Goal: Navigation & Orientation: Find specific page/section

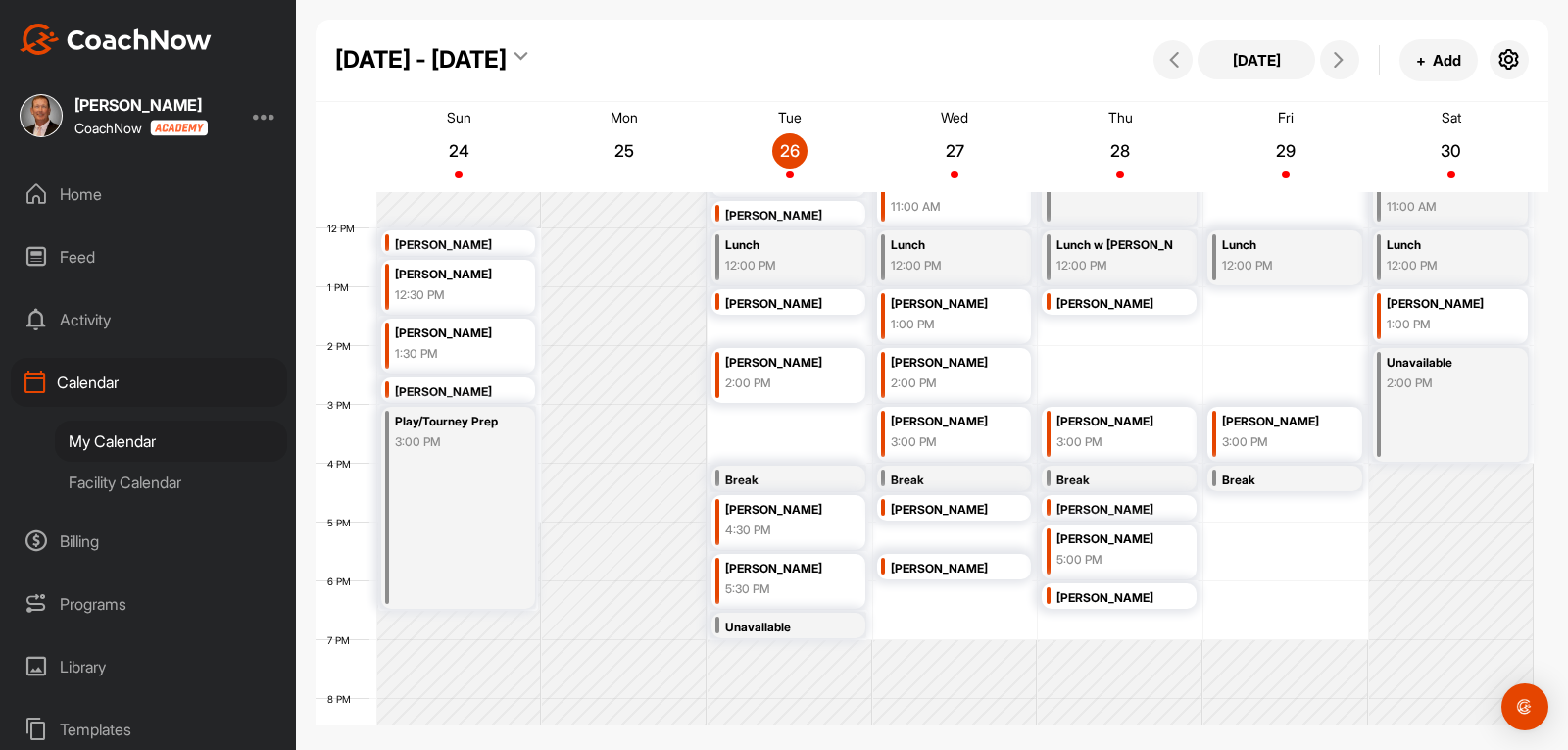
scroll to position [633, 0]
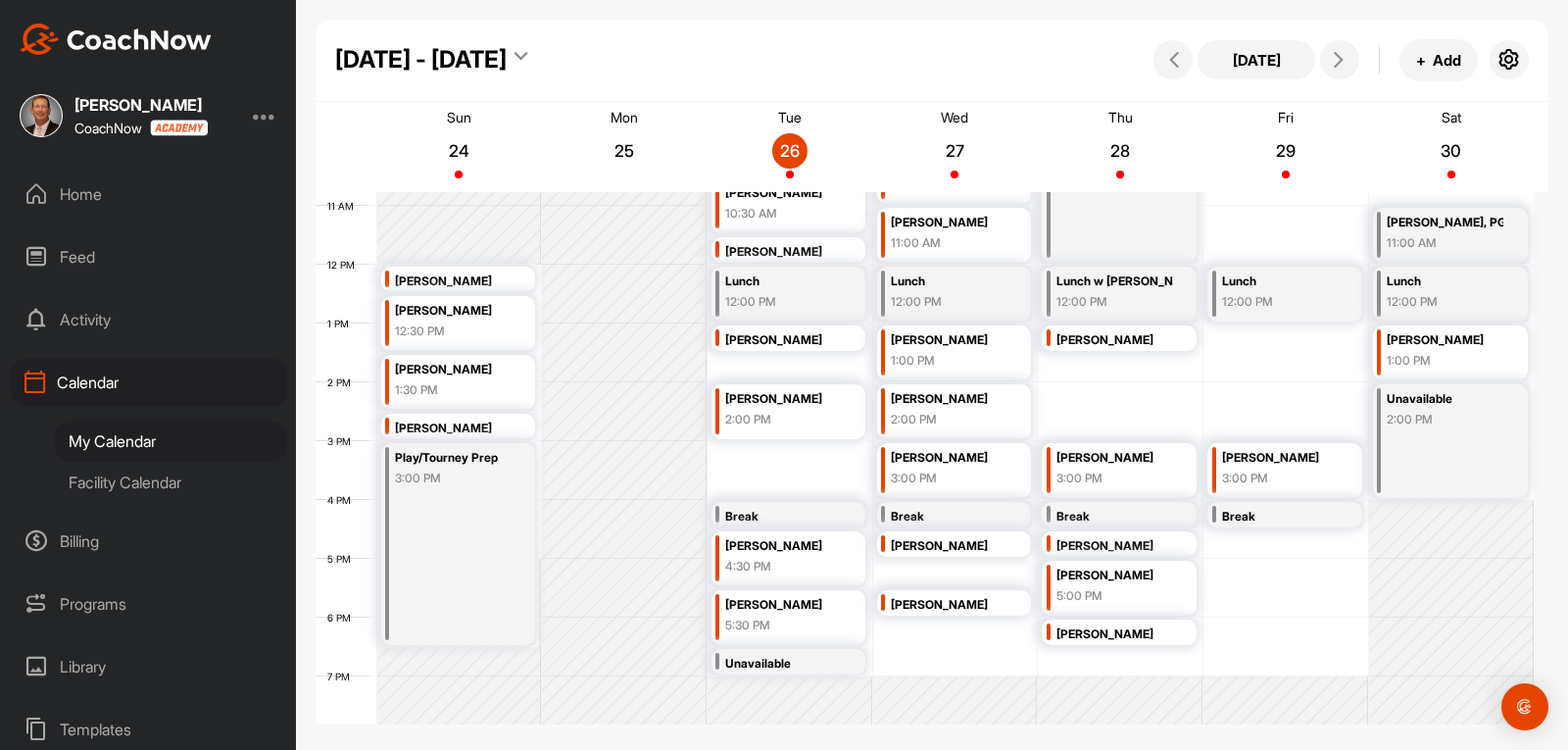
click at [98, 605] on div "Programs" at bounding box center [149, 603] width 276 height 49
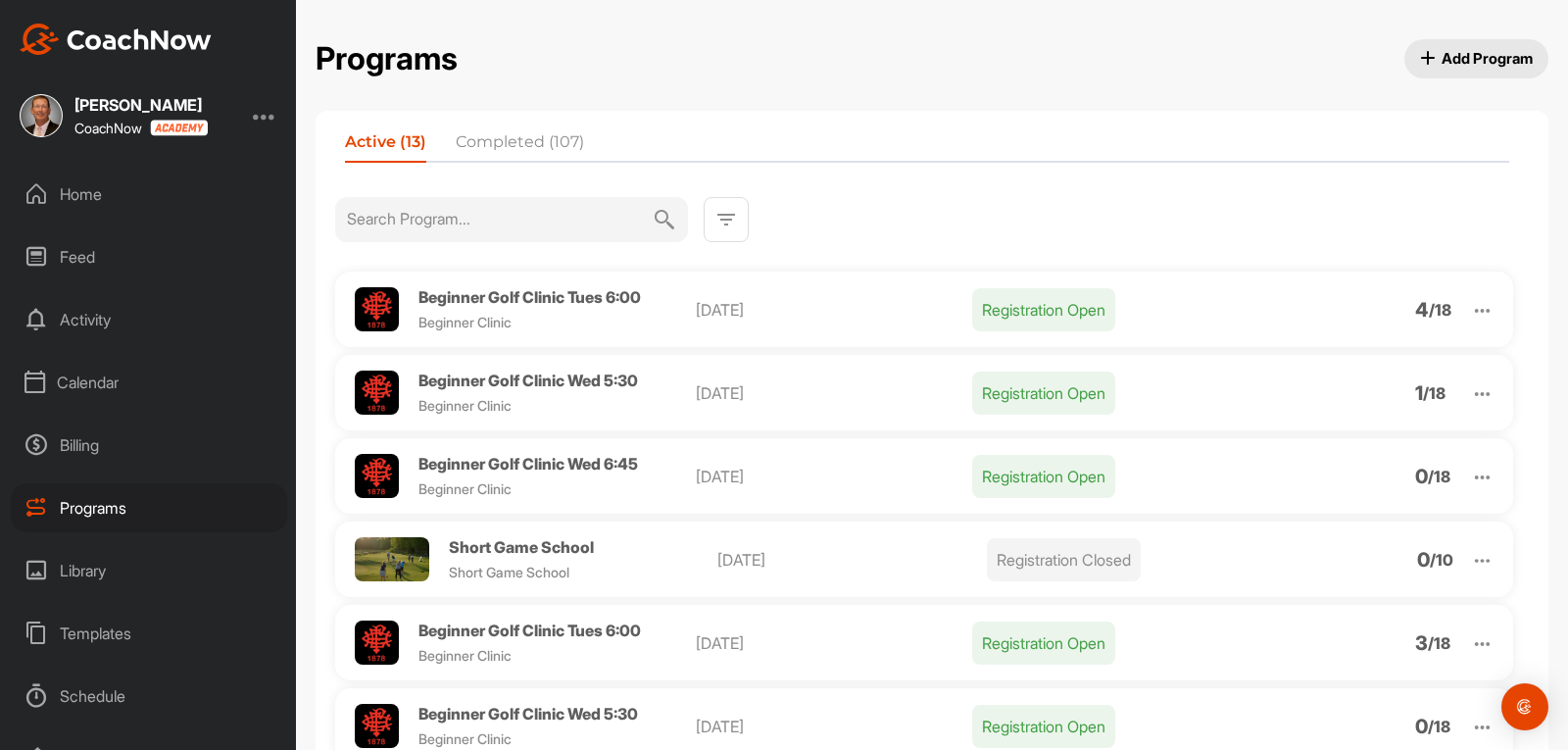
click at [66, 180] on div "Home" at bounding box center [149, 193] width 276 height 49
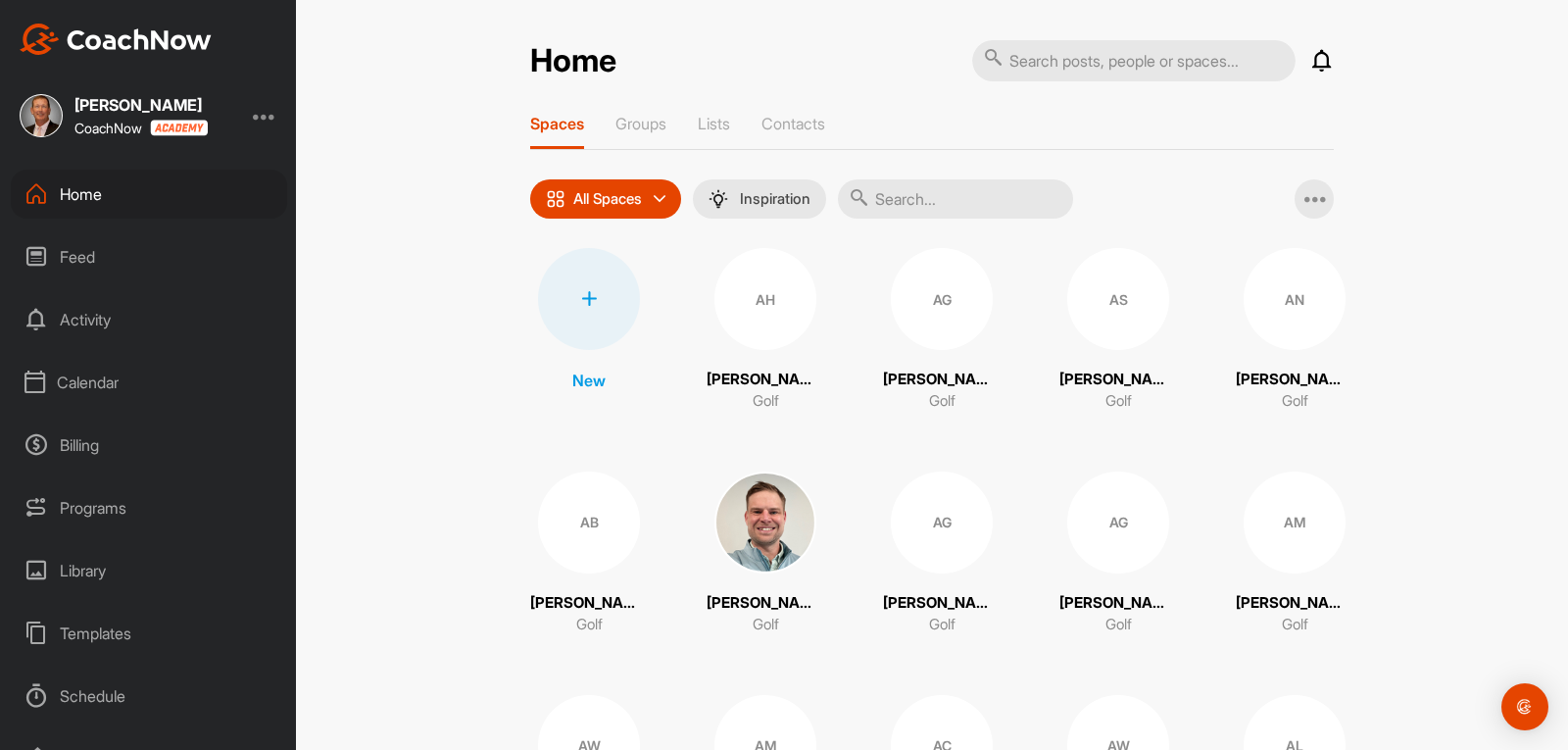
click at [80, 377] on div "Calendar" at bounding box center [149, 382] width 276 height 49
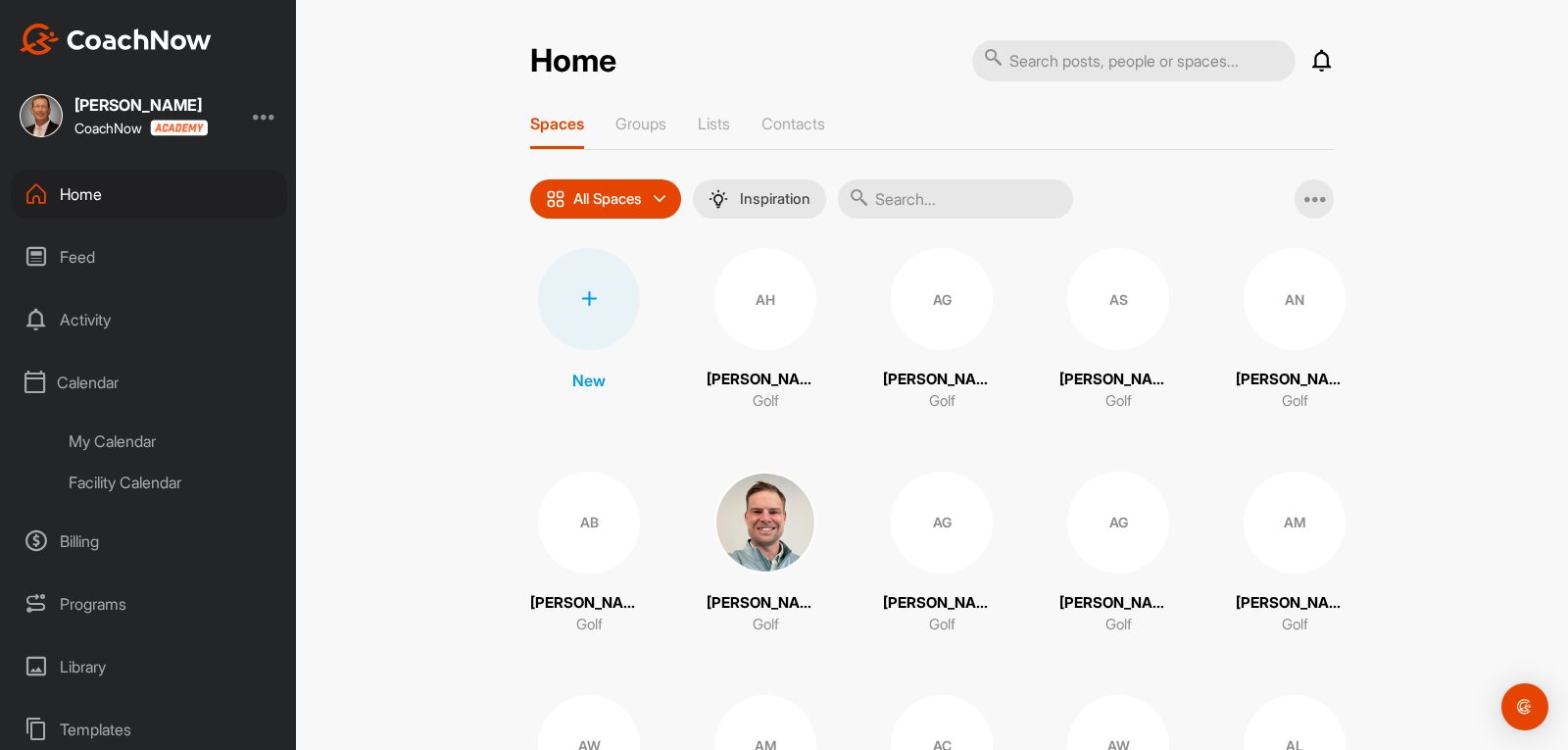
click at [116, 445] on div "My Calendar" at bounding box center [171, 441] width 232 height 41
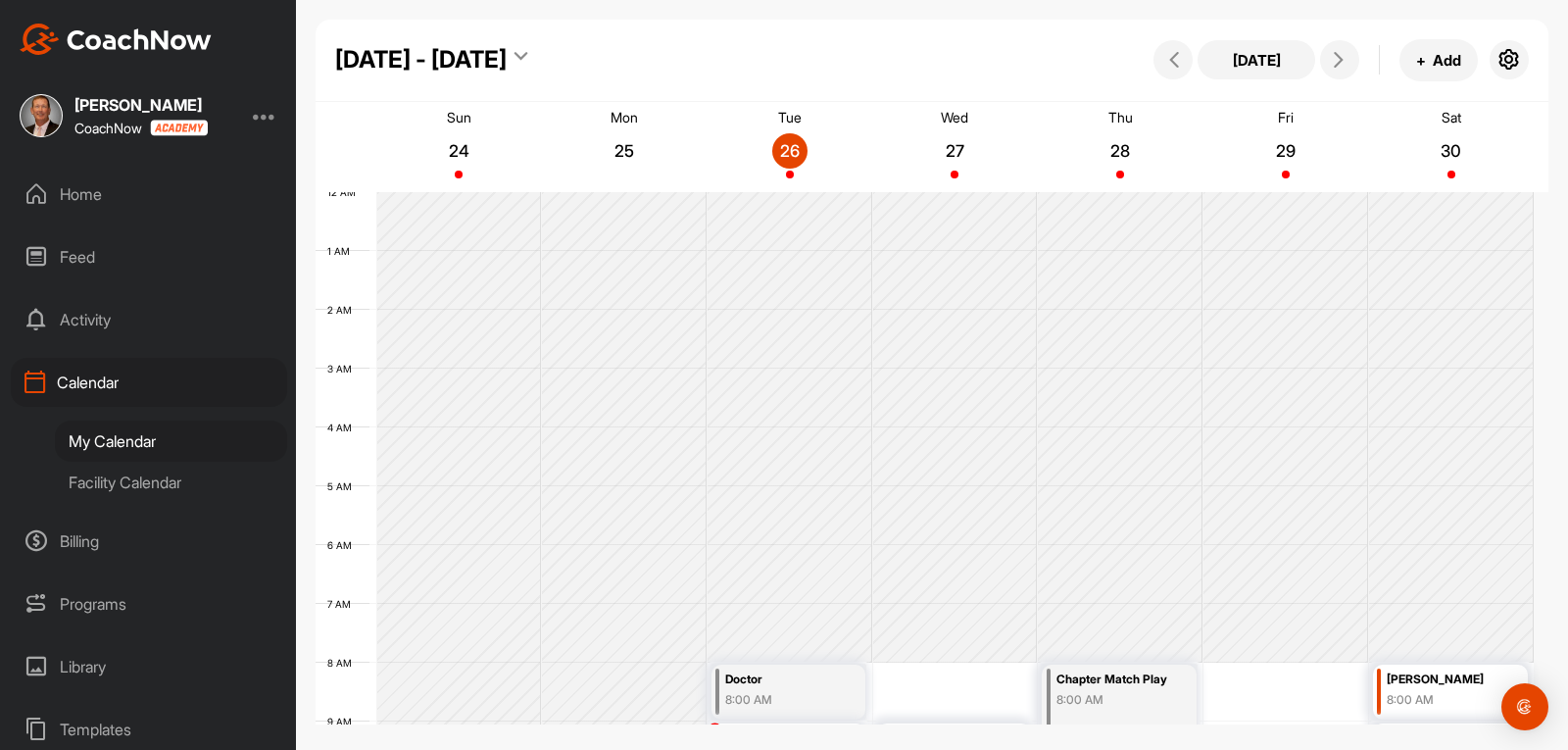
scroll to position [339, 0]
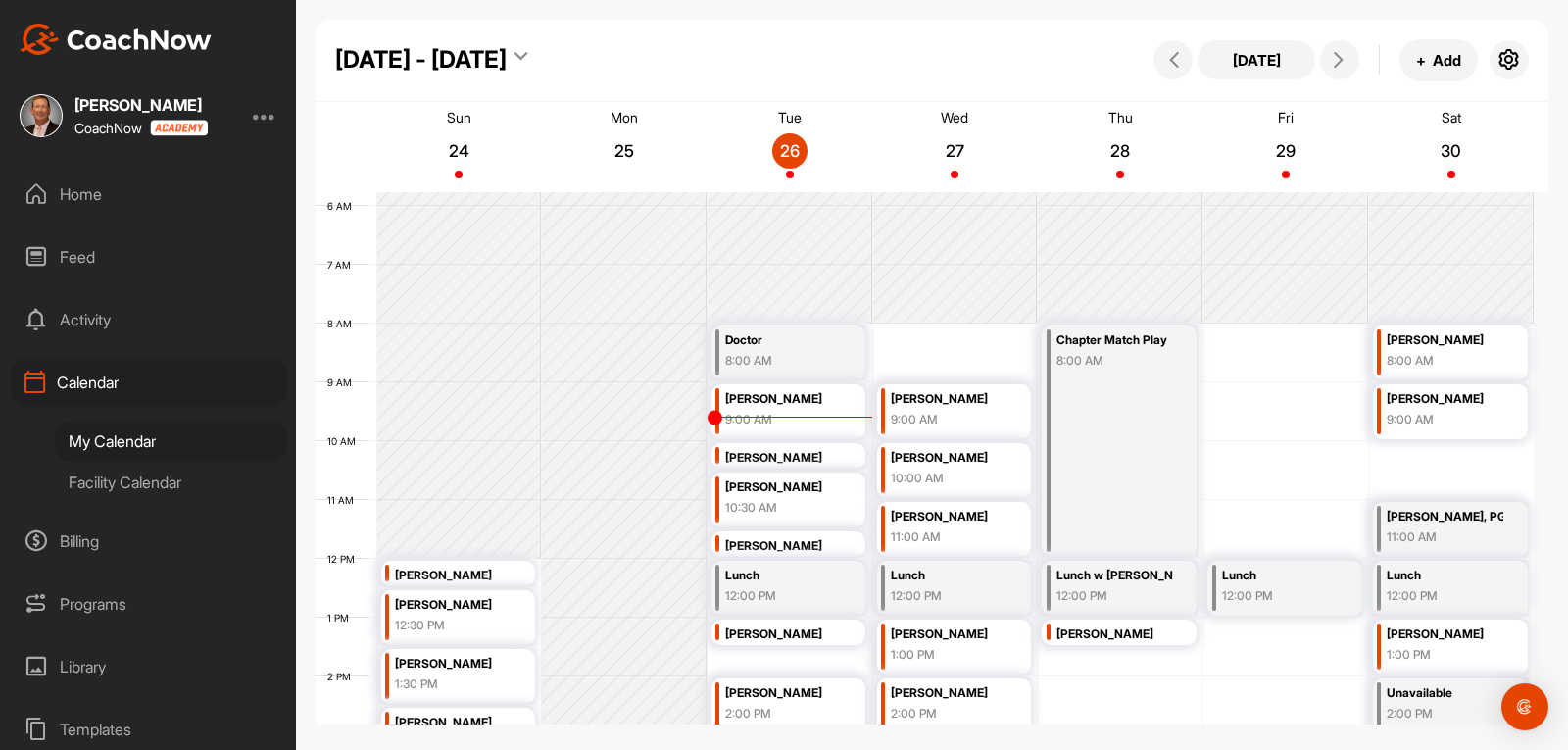
click at [64, 199] on div "Home" at bounding box center [149, 193] width 276 height 49
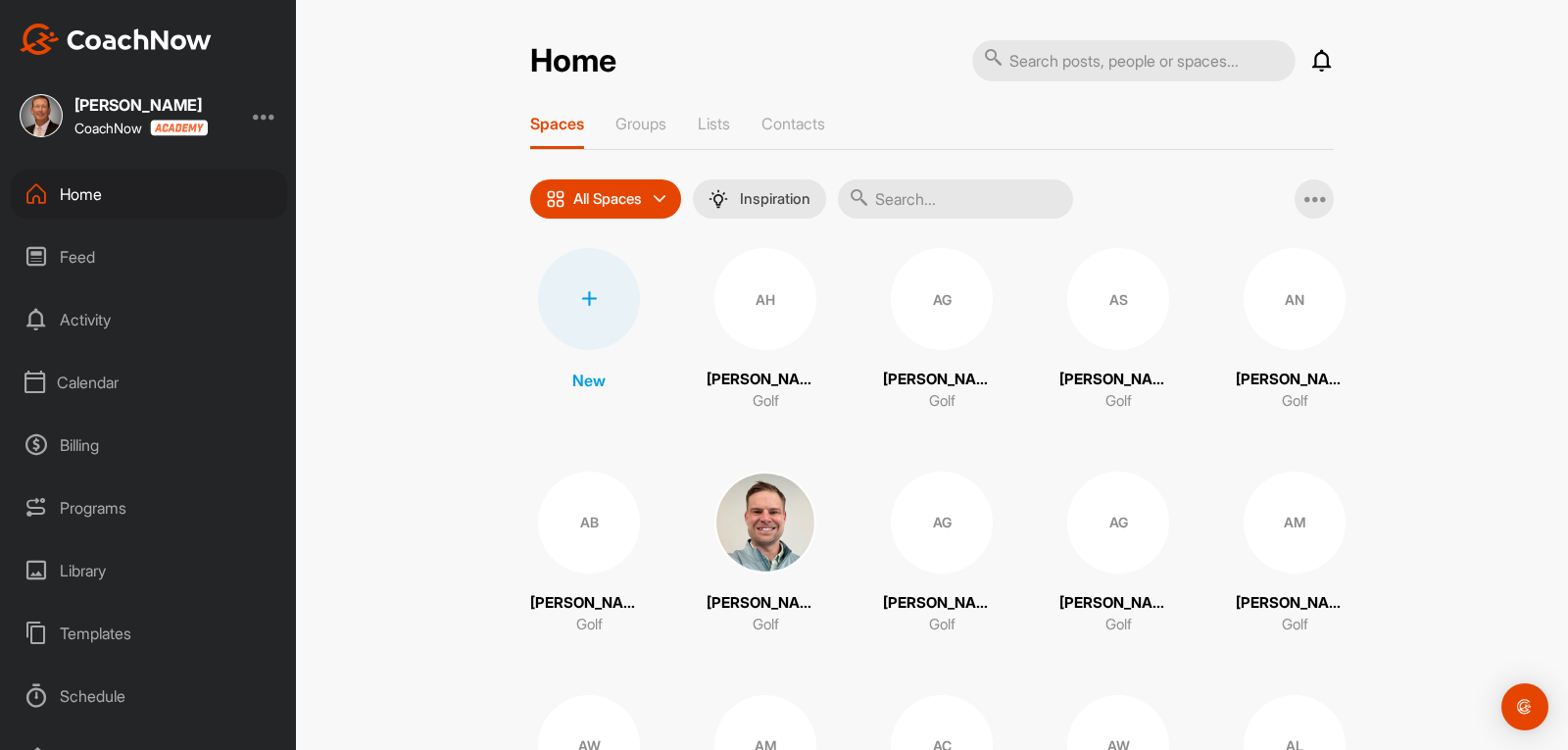
click at [916, 208] on input "text" at bounding box center [956, 198] width 235 height 39
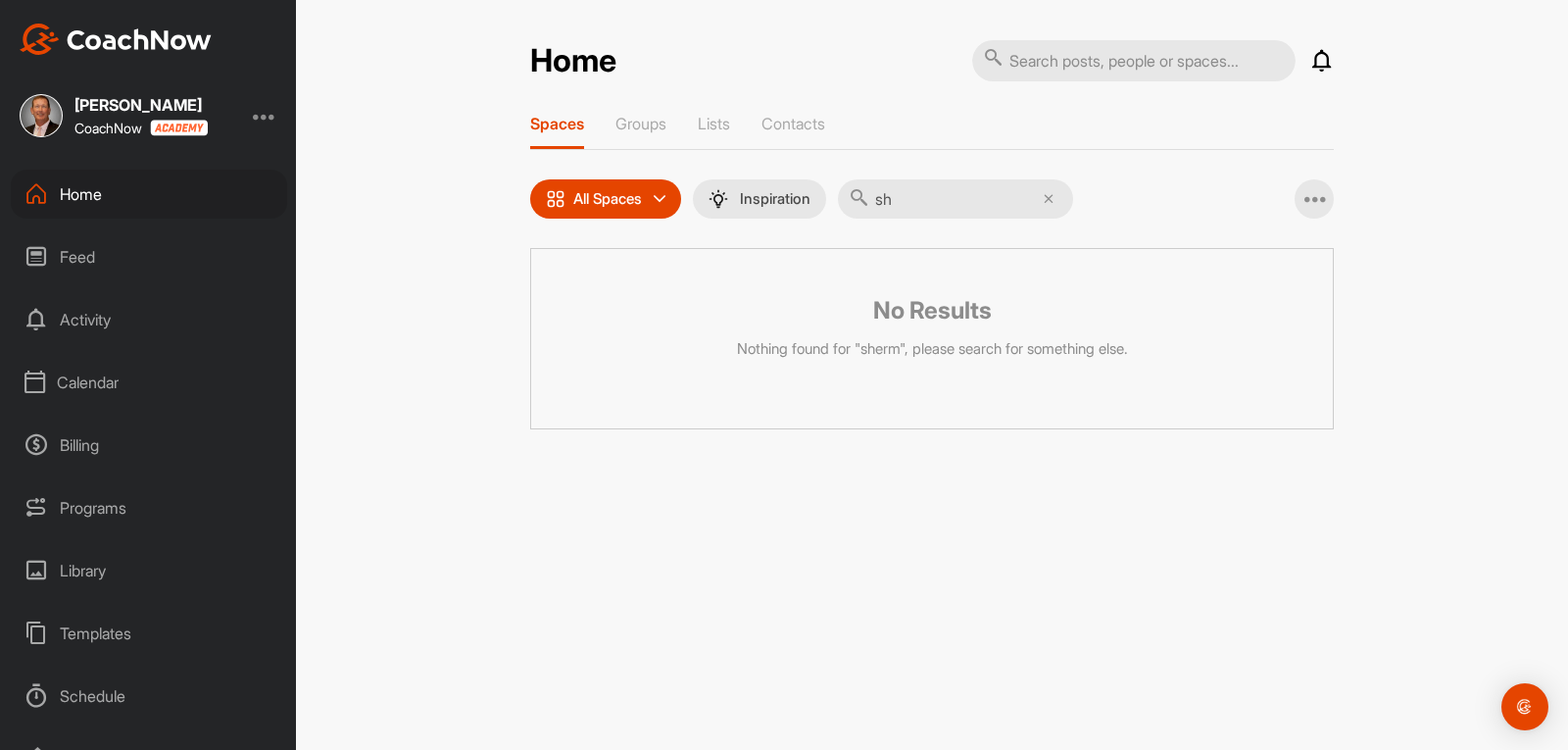
type input "s"
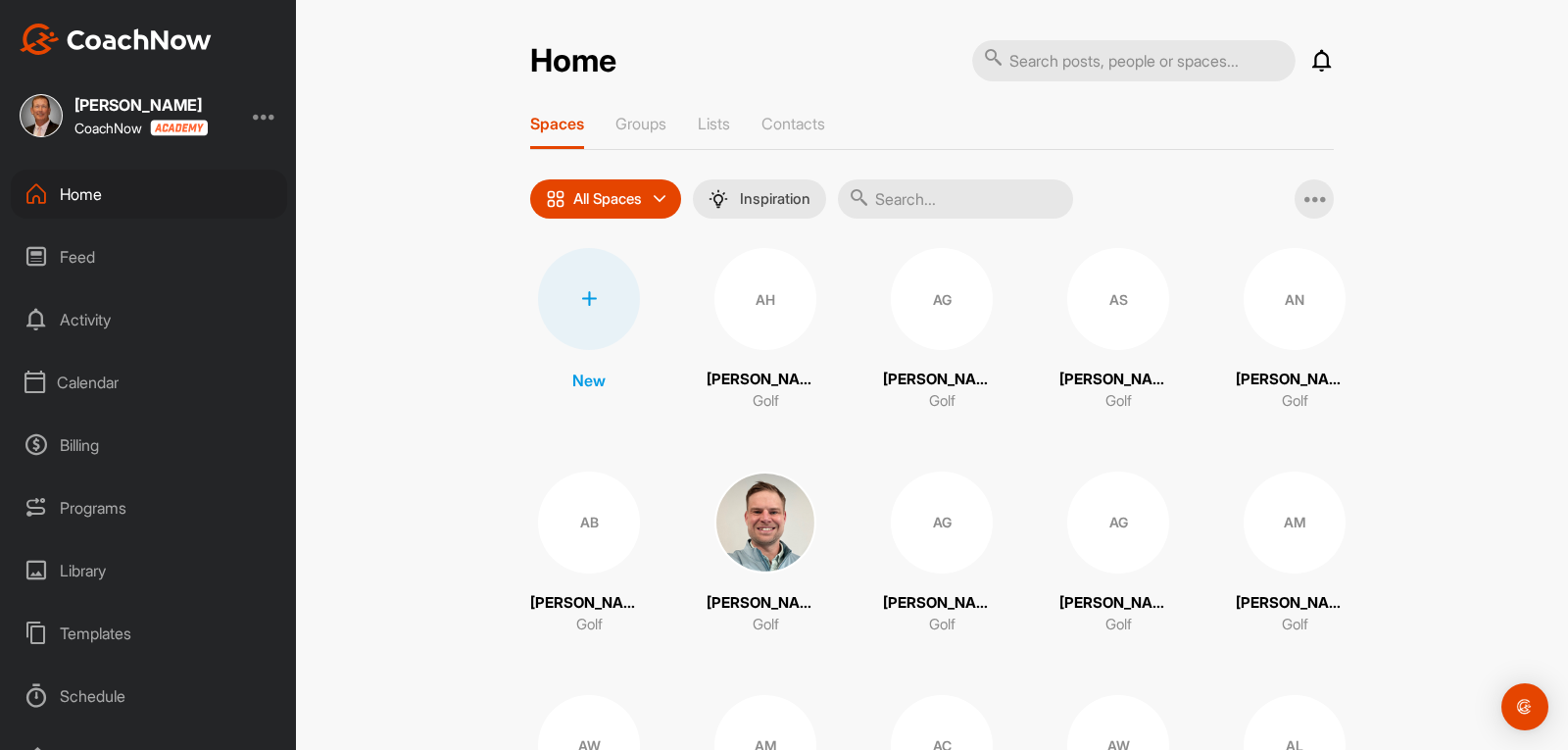
click at [899, 203] on input "text" at bounding box center [956, 198] width 235 height 39
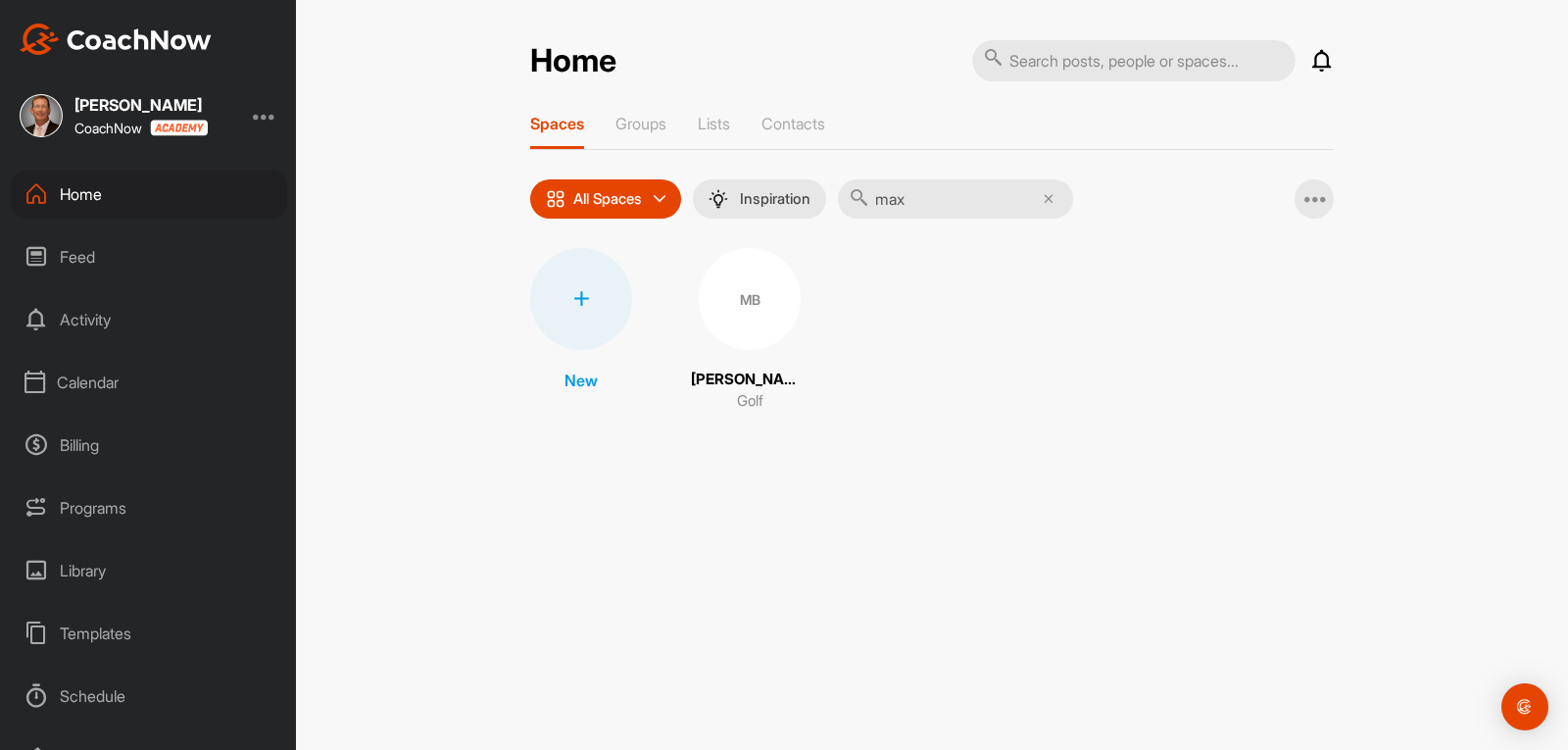
type input "max"
click at [82, 193] on div "Home" at bounding box center [149, 193] width 276 height 49
click at [70, 197] on div "Home" at bounding box center [149, 193] width 276 height 49
click at [85, 384] on div "Calendar" at bounding box center [149, 382] width 276 height 49
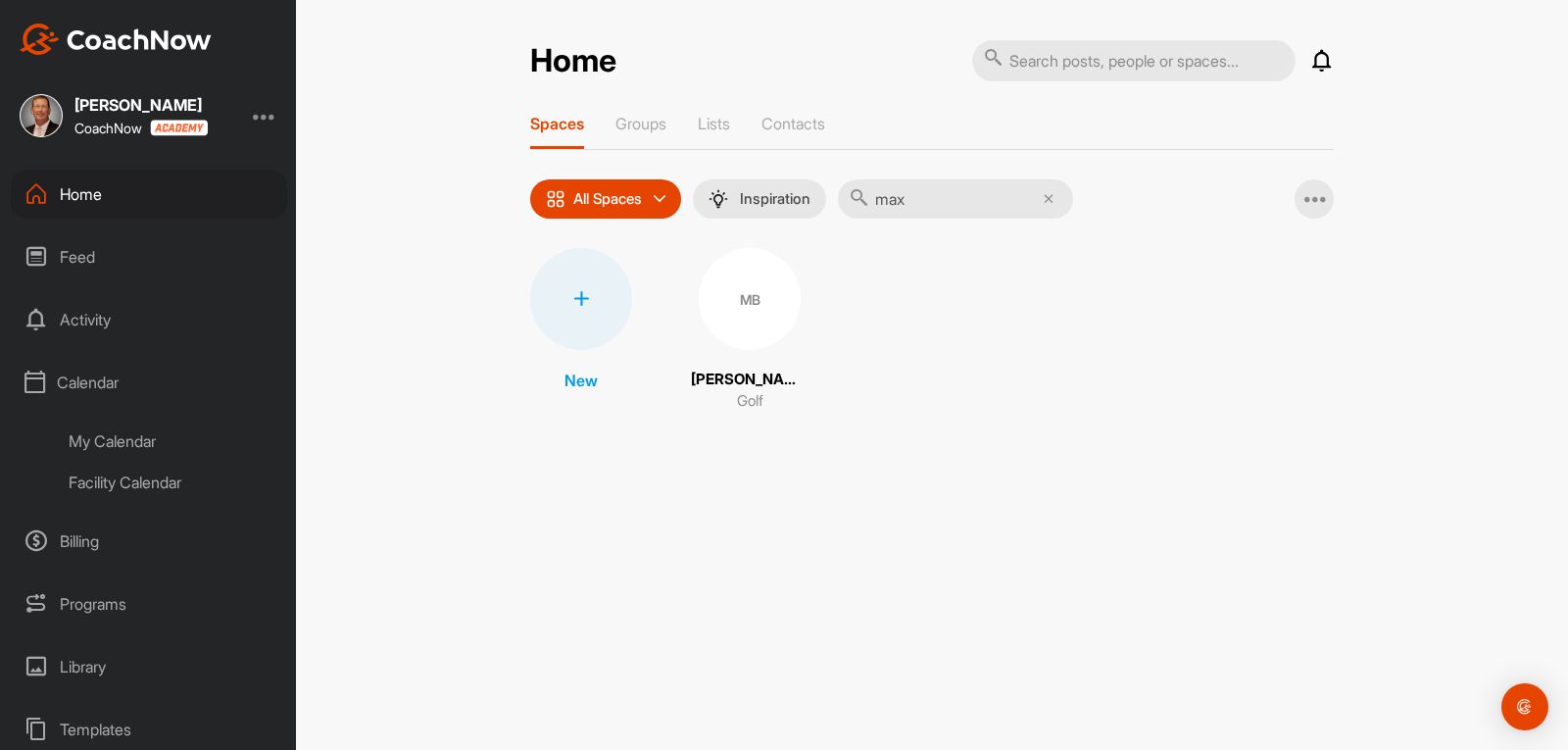
click at [132, 445] on div "My Calendar" at bounding box center [171, 441] width 232 height 41
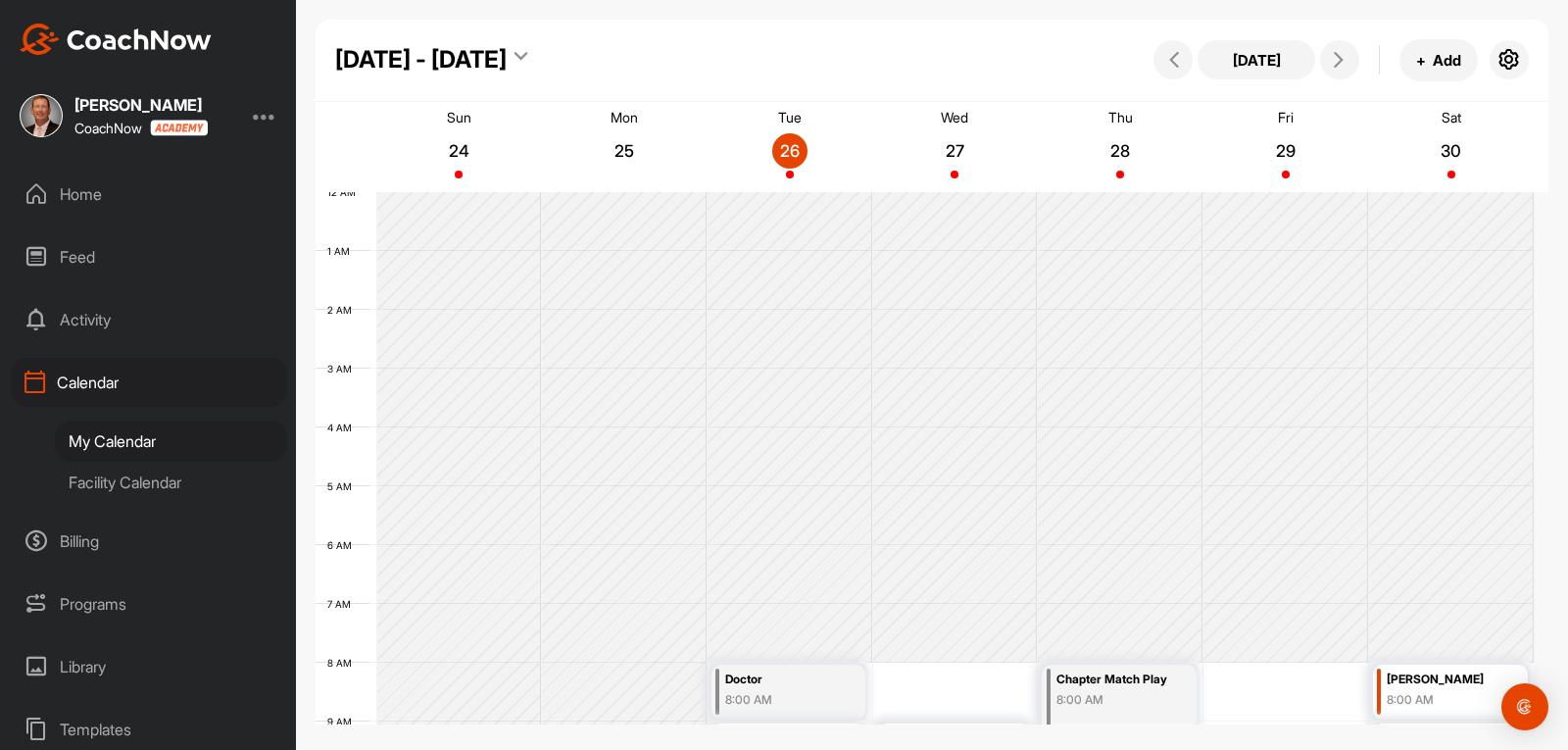
scroll to position [339, 0]
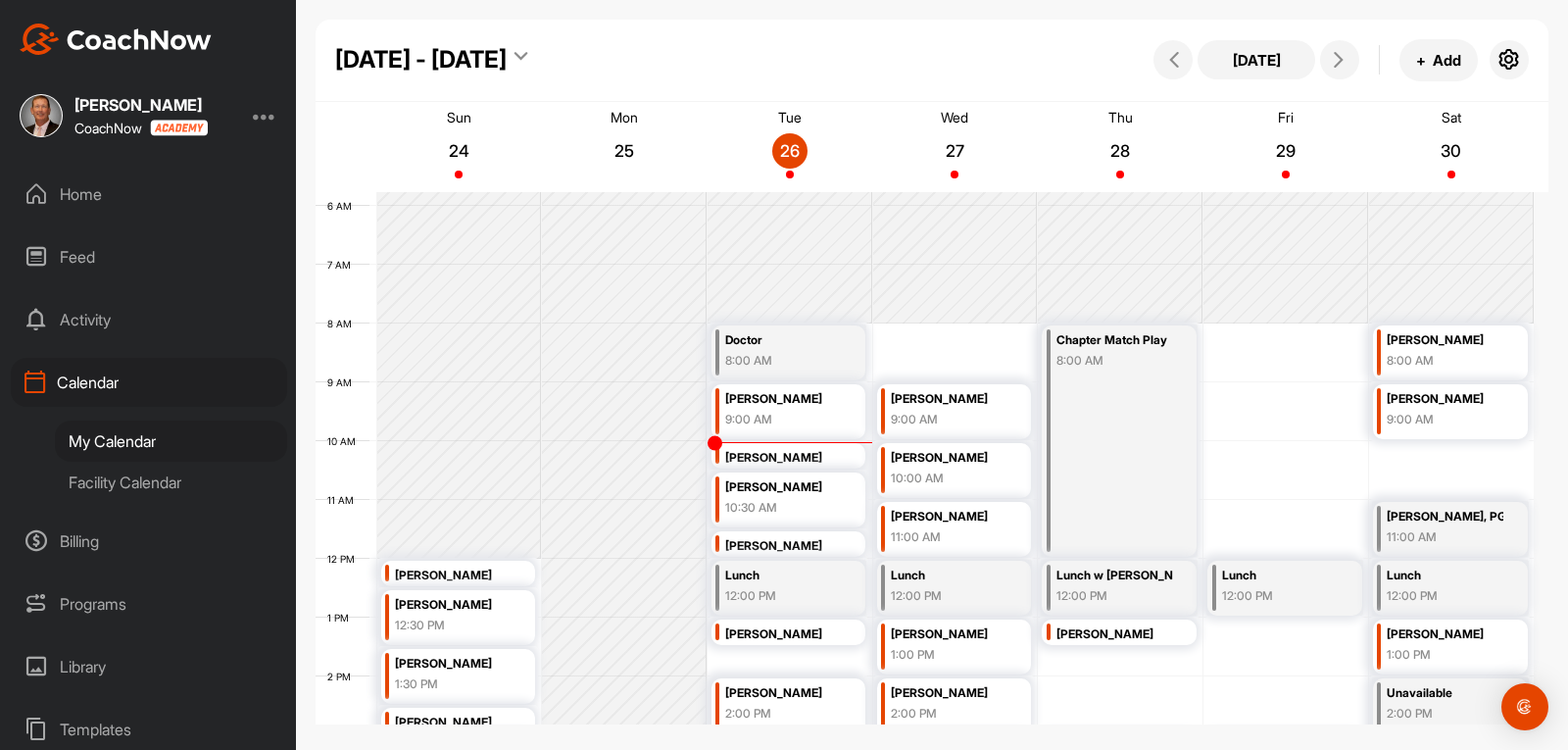
click at [127, 480] on div "Facility Calendar" at bounding box center [171, 482] width 232 height 41
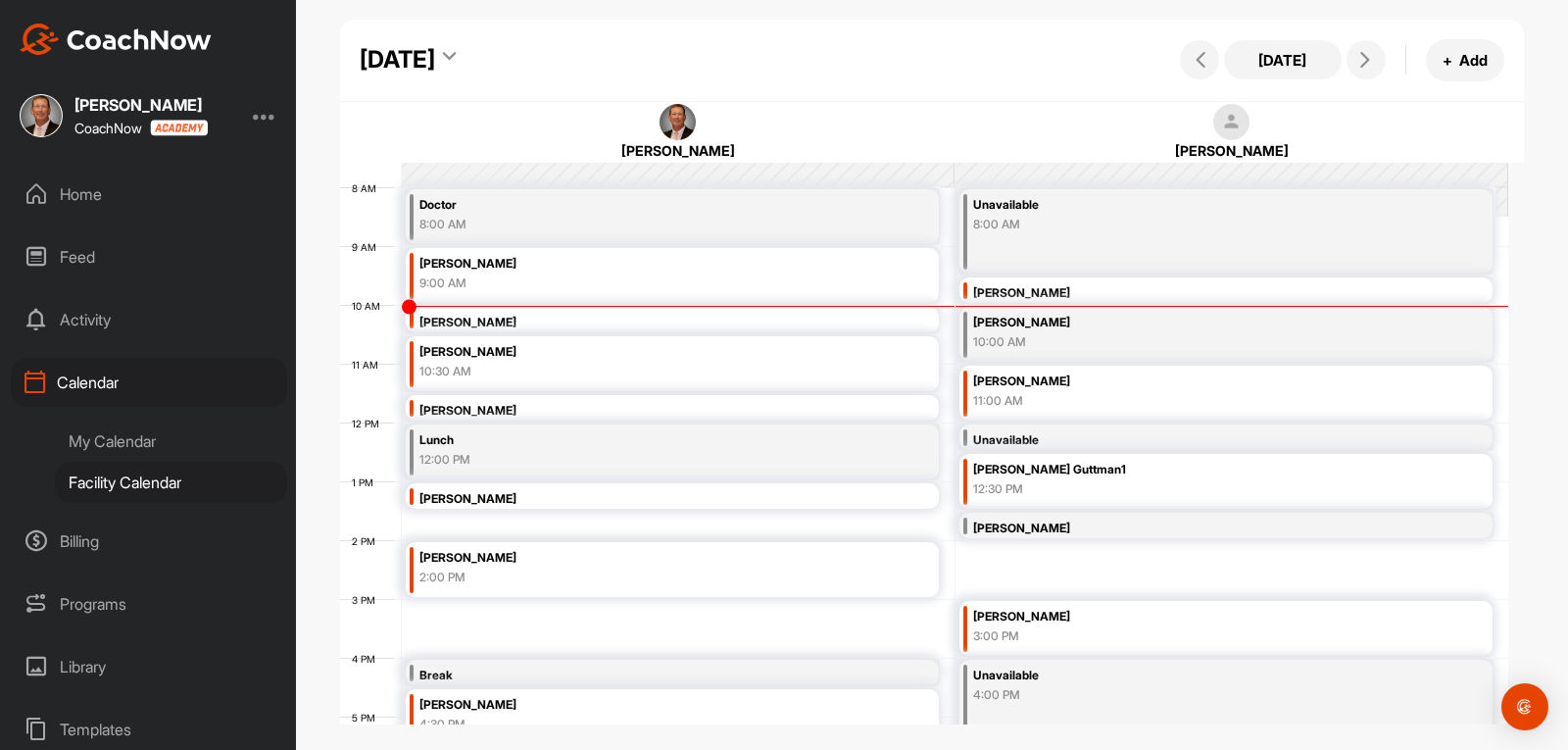
scroll to position [437, 0]
